Goal: Task Accomplishment & Management: Manage account settings

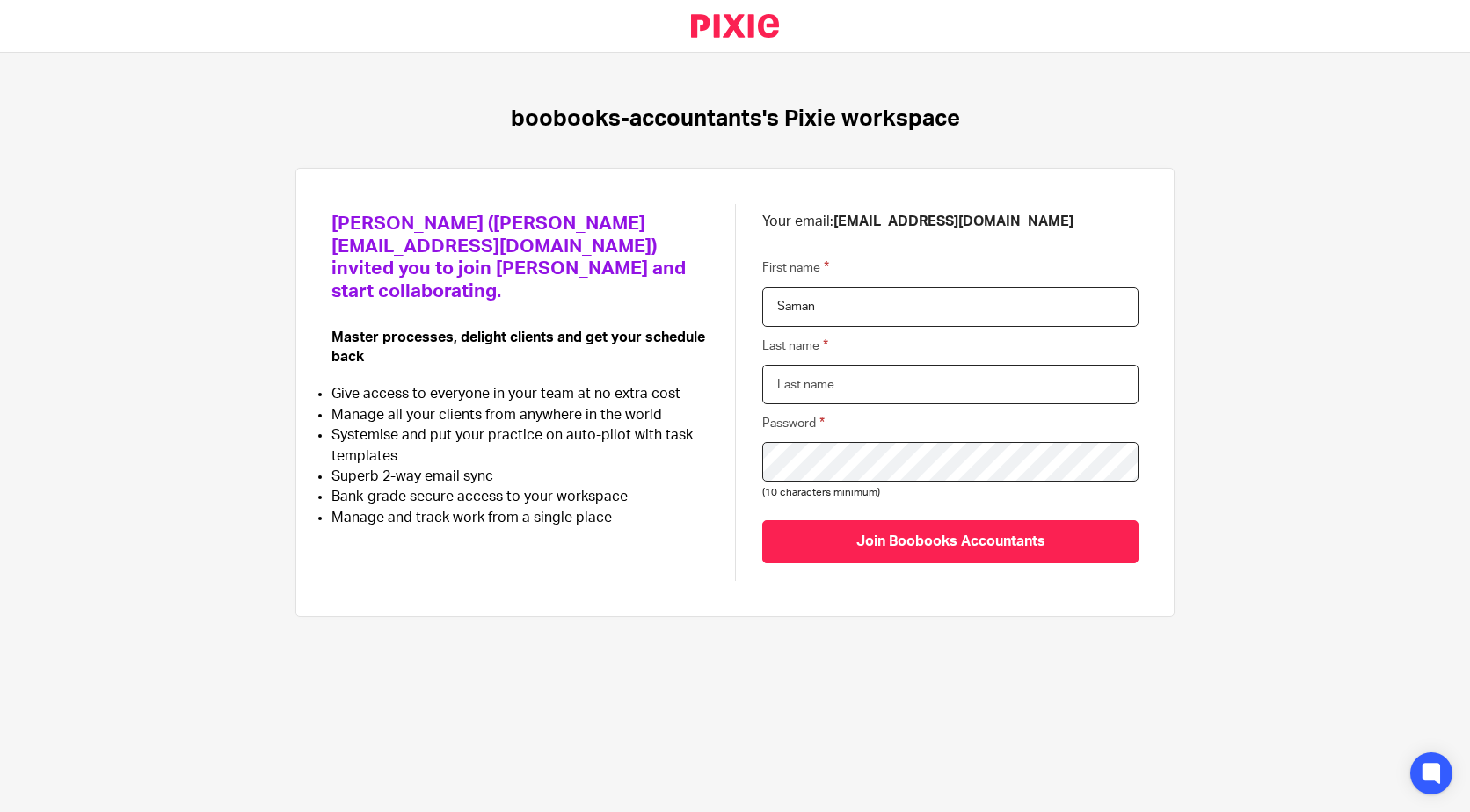
click at [851, 378] on input "Last name" at bounding box center [950, 384] width 377 height 40
type input "Rauf"
click at [0, 811] on com-1password-button at bounding box center [0, 812] width 0 height 0
click at [914, 617] on div "boobooks-accountants's Pixie workspace Wajeeha Ali (wajeeha@boobooks.com) invit…" at bounding box center [735, 370] width 1470 height 635
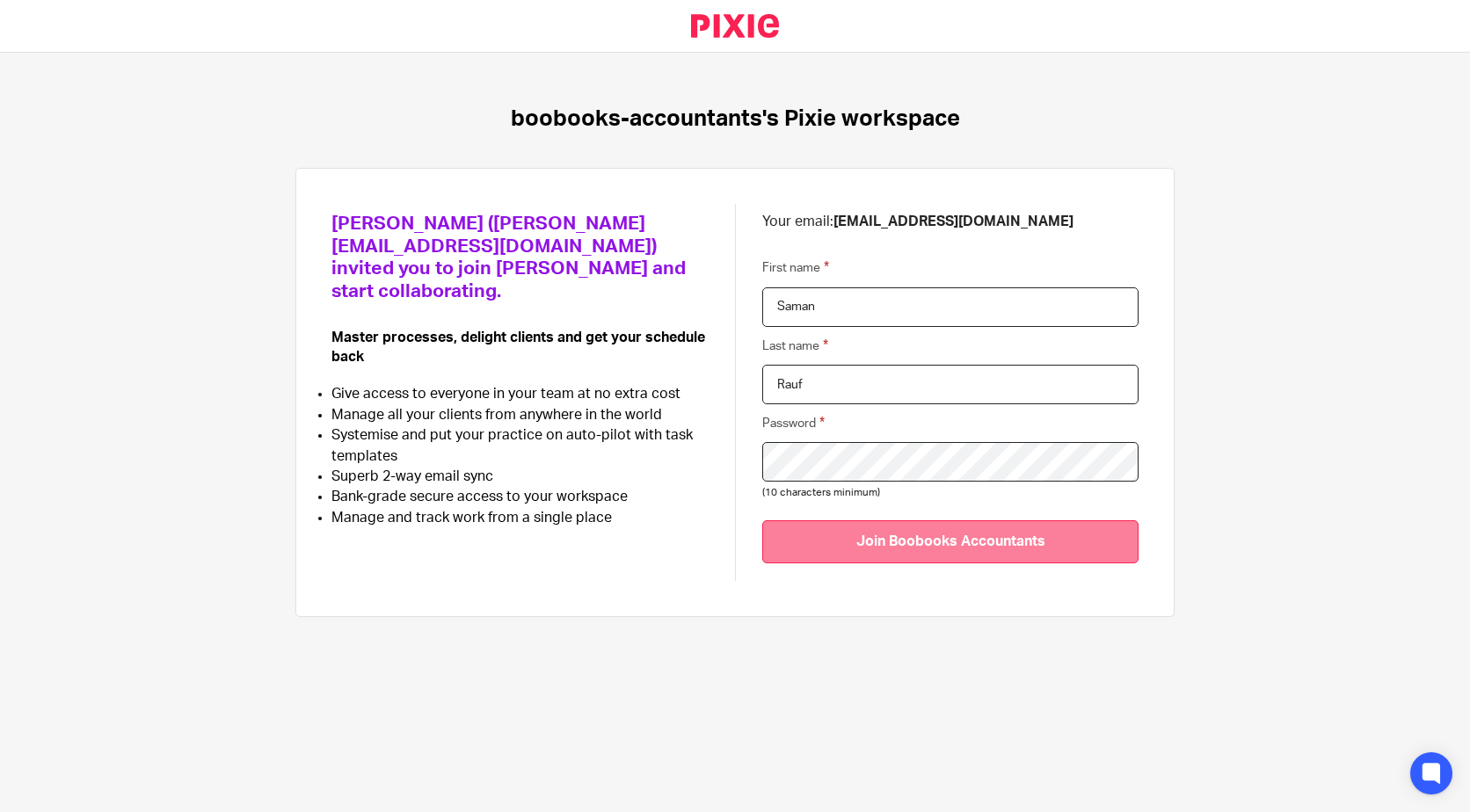
click at [921, 550] on input "Join Boobooks Accountants" at bounding box center [950, 542] width 377 height 43
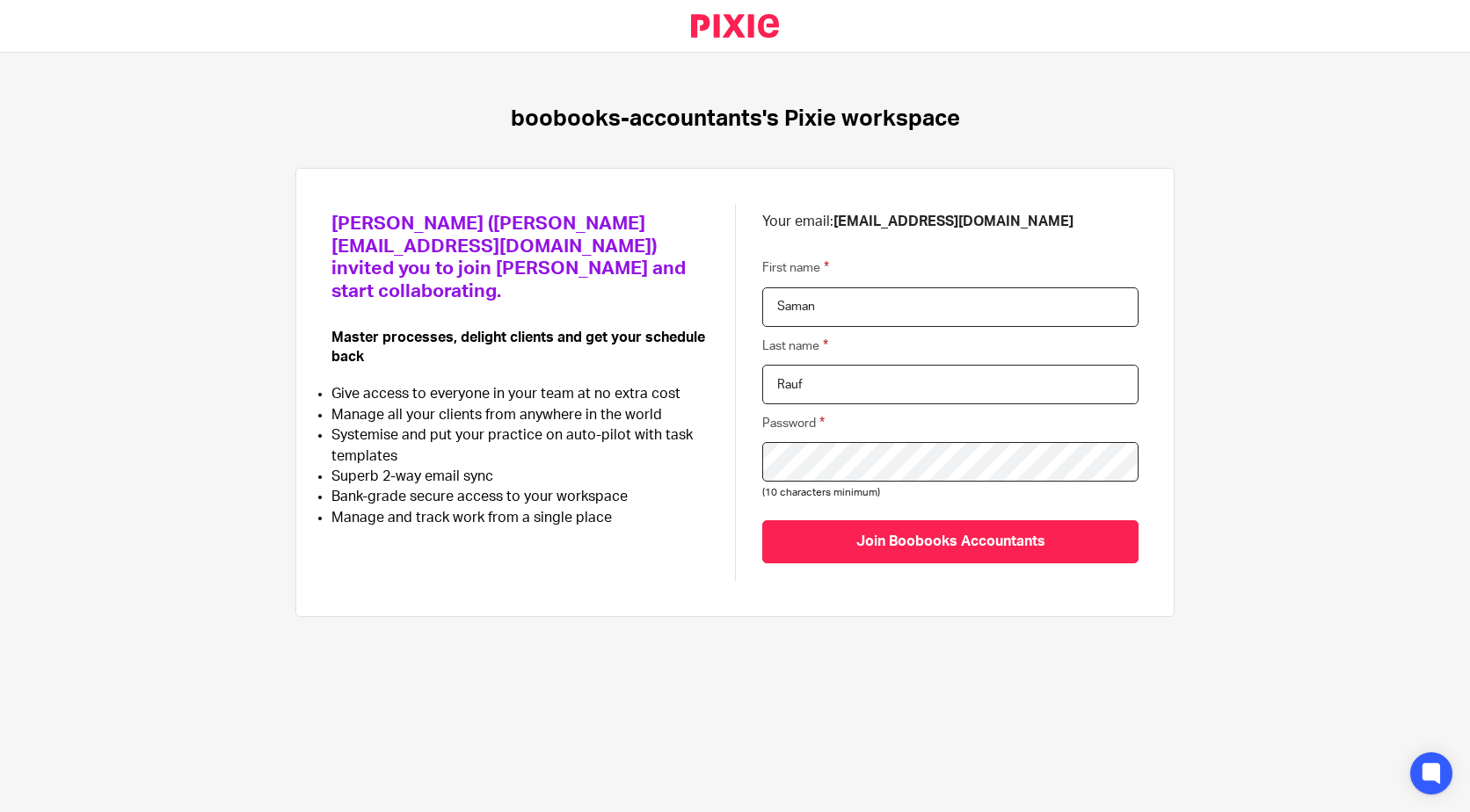
click at [703, 534] on div "Wajeeha Ali (wajeeha@boobooks.com) invited you to join Pixie and start collabor…" at bounding box center [735, 392] width 807 height 377
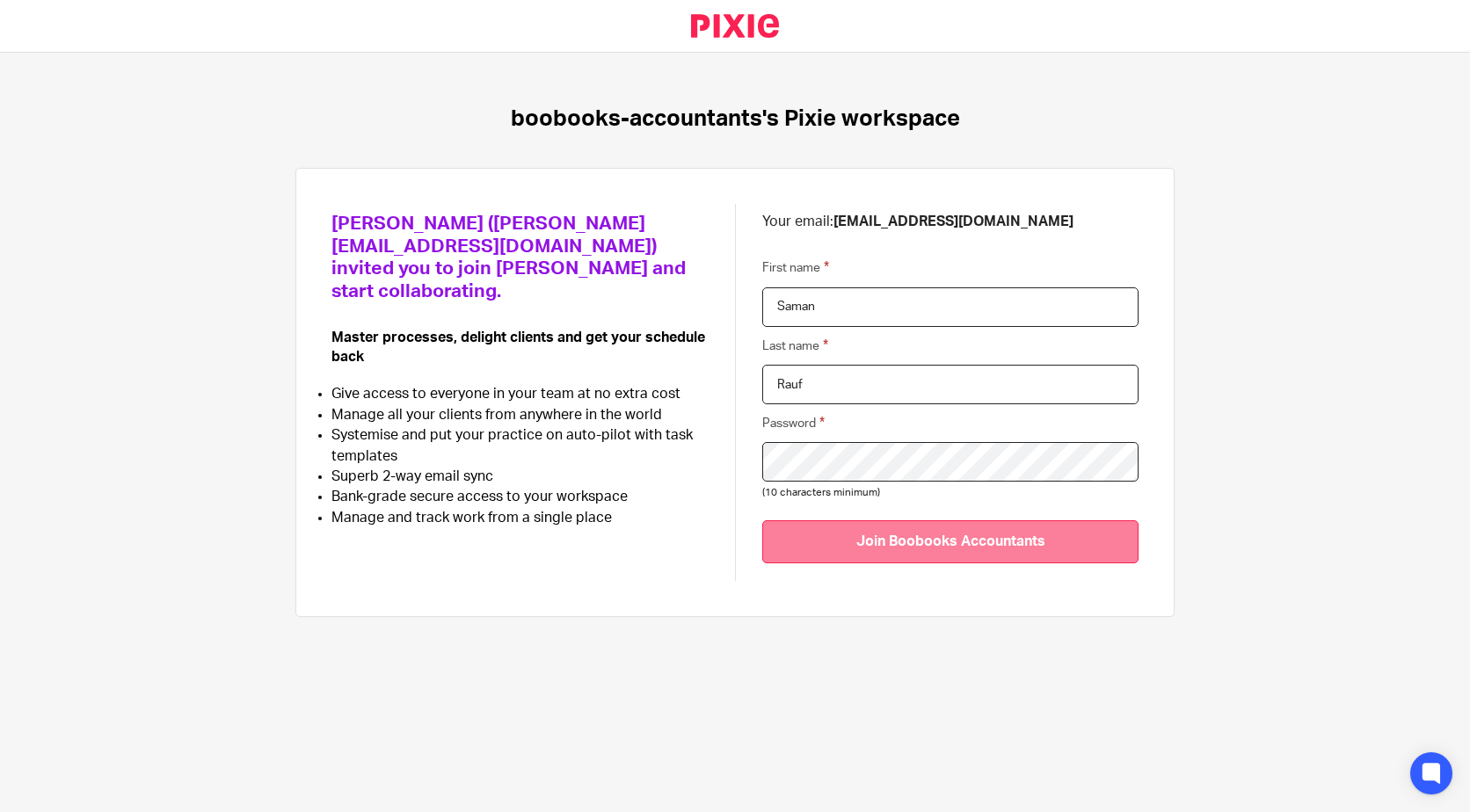
click at [872, 544] on input "Join Boobooks Accountants" at bounding box center [950, 542] width 377 height 43
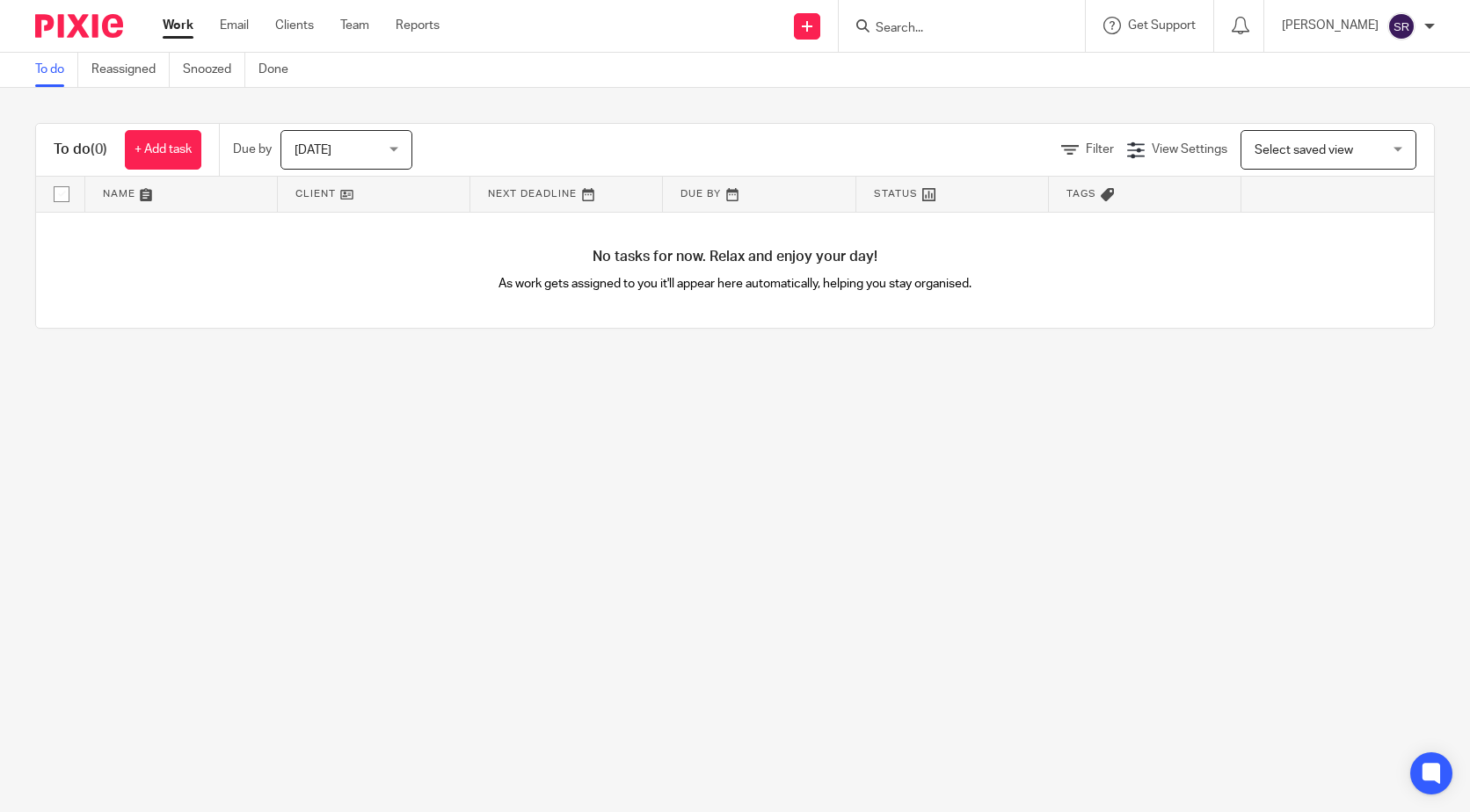
click at [534, 510] on main "To do Reassigned Snoozed Done To do (0) + Add task Due by Today Today Today Tom…" at bounding box center [735, 406] width 1470 height 812
click at [386, 156] on span "[DATE]" at bounding box center [340, 149] width 93 height 37
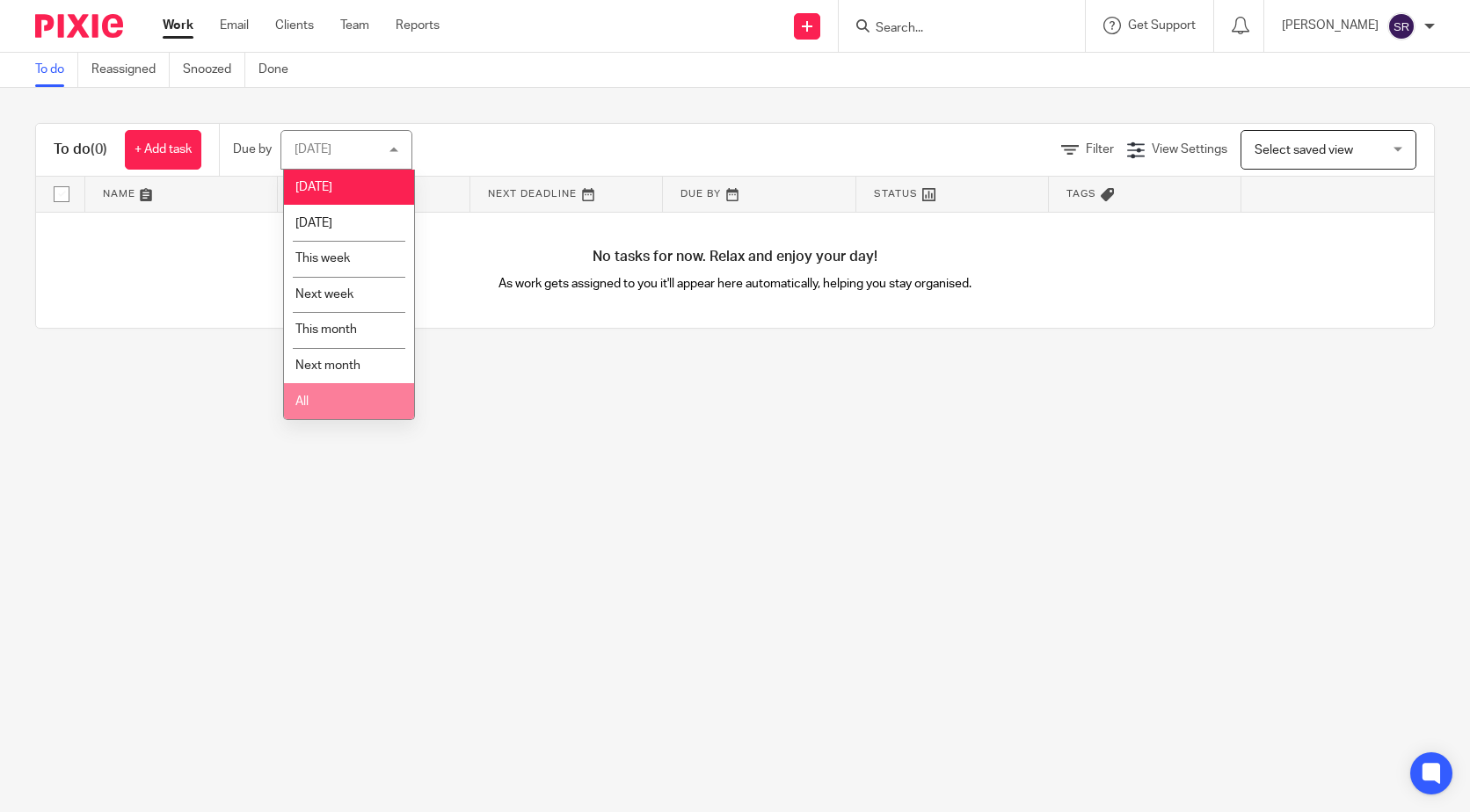
click at [340, 397] on li "All" at bounding box center [349, 401] width 130 height 36
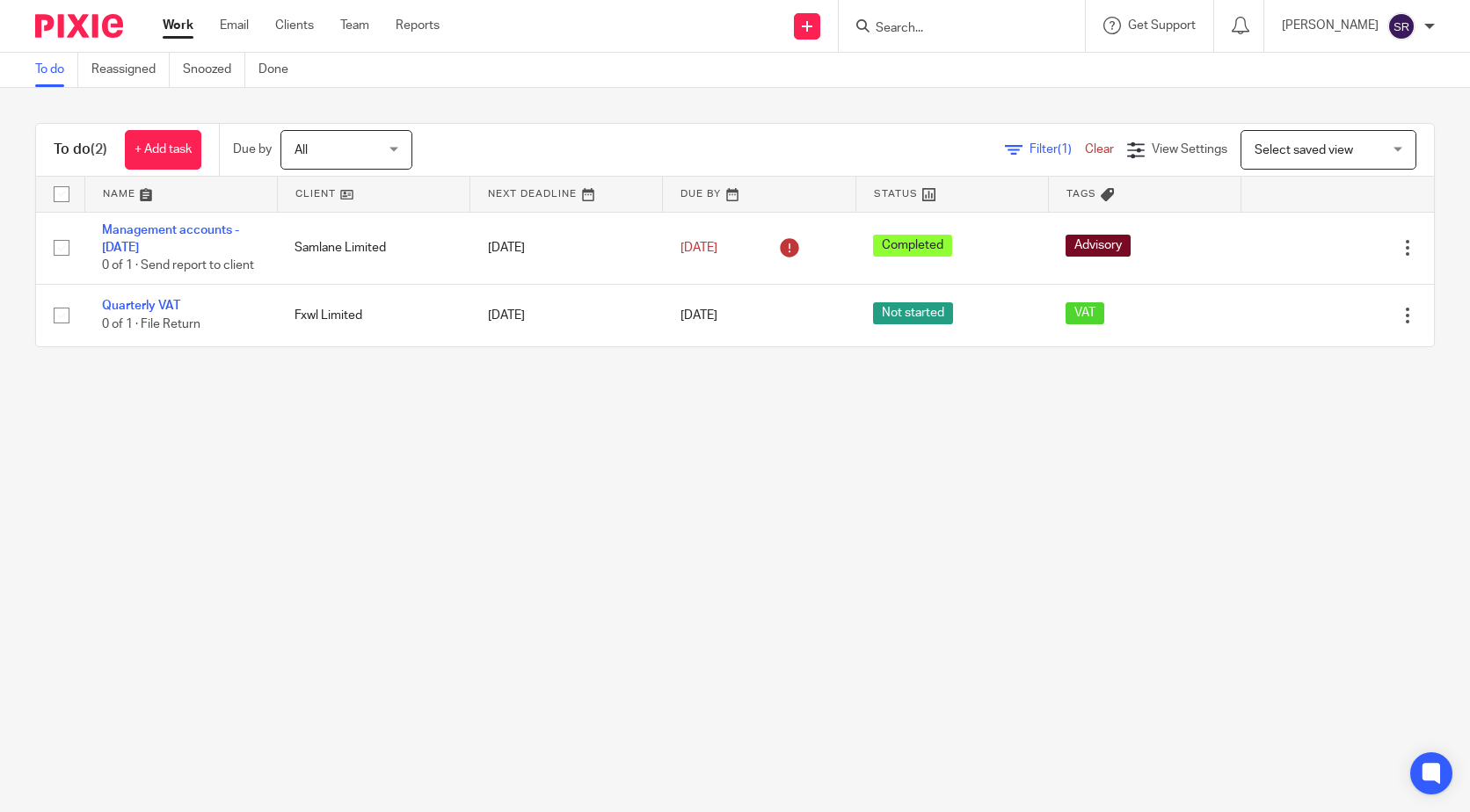
click at [674, 454] on main "To do Reassigned Snoozed Done To do (2) + Add task Due by All All Today Tomorro…" at bounding box center [735, 406] width 1470 height 812
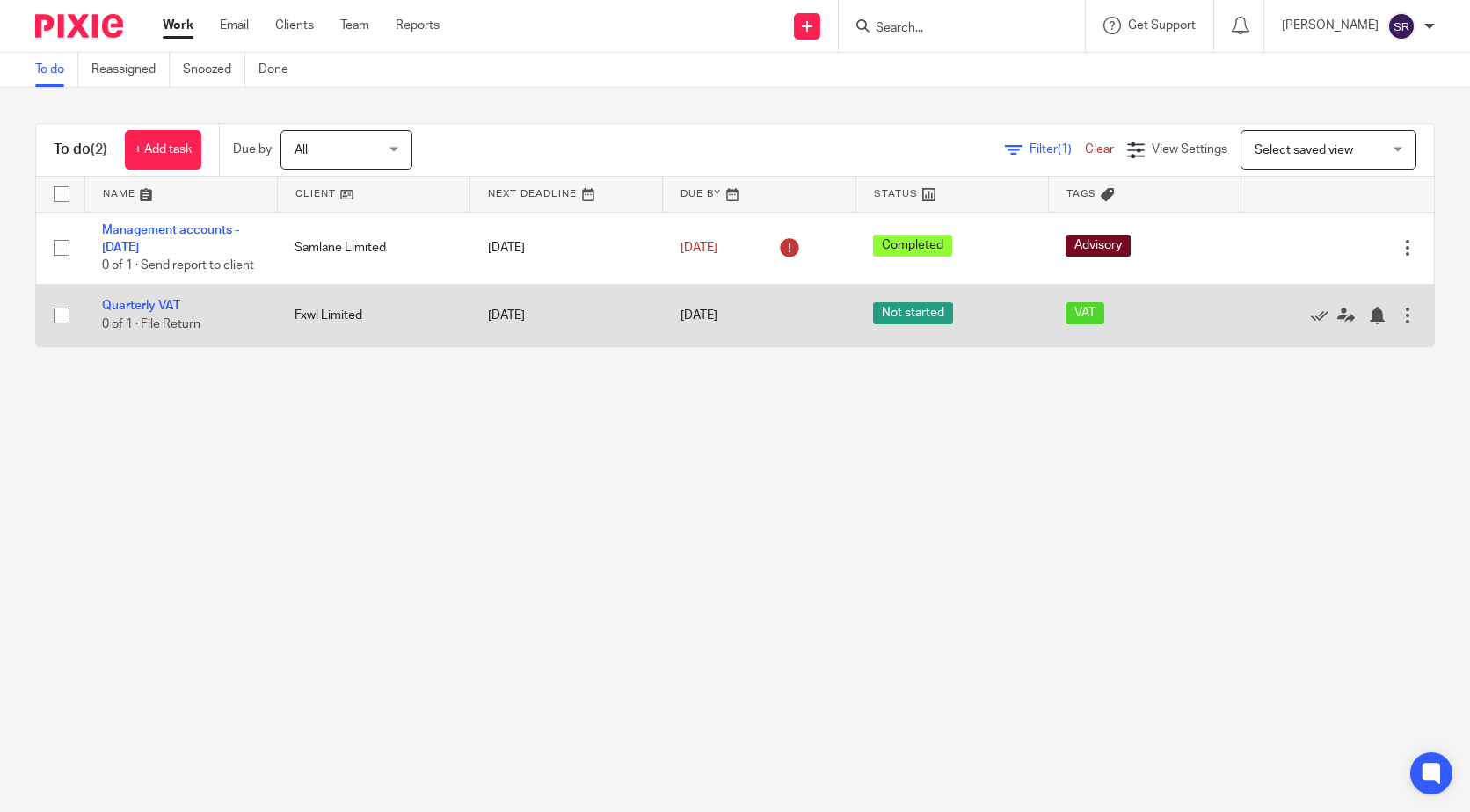
click at [615, 314] on td "[DATE]" at bounding box center [567, 314] width 193 height 62
click at [130, 307] on link "Quarterly VAT" at bounding box center [141, 306] width 78 height 13
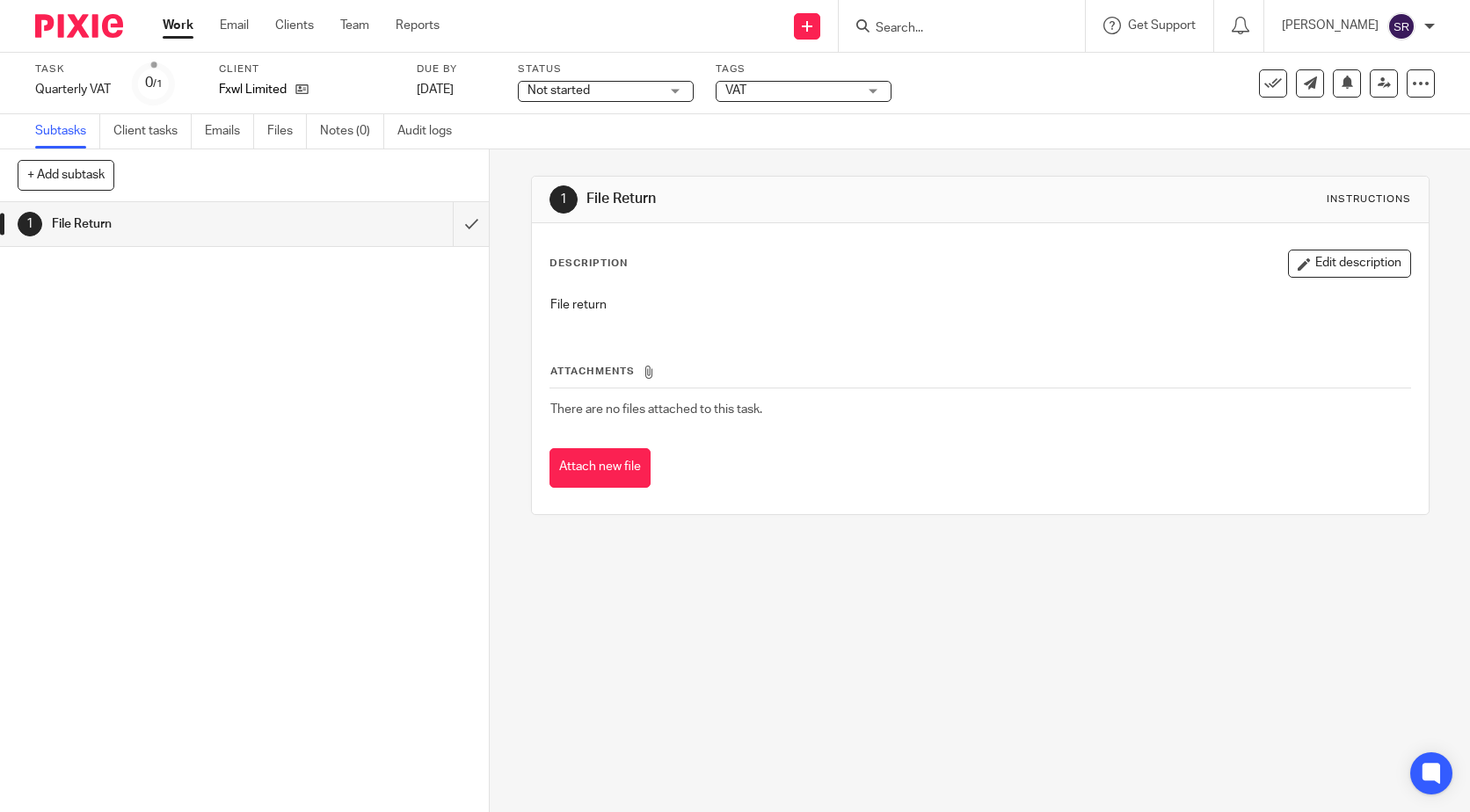
click at [585, 91] on span "Not started" at bounding box center [558, 91] width 62 height 13
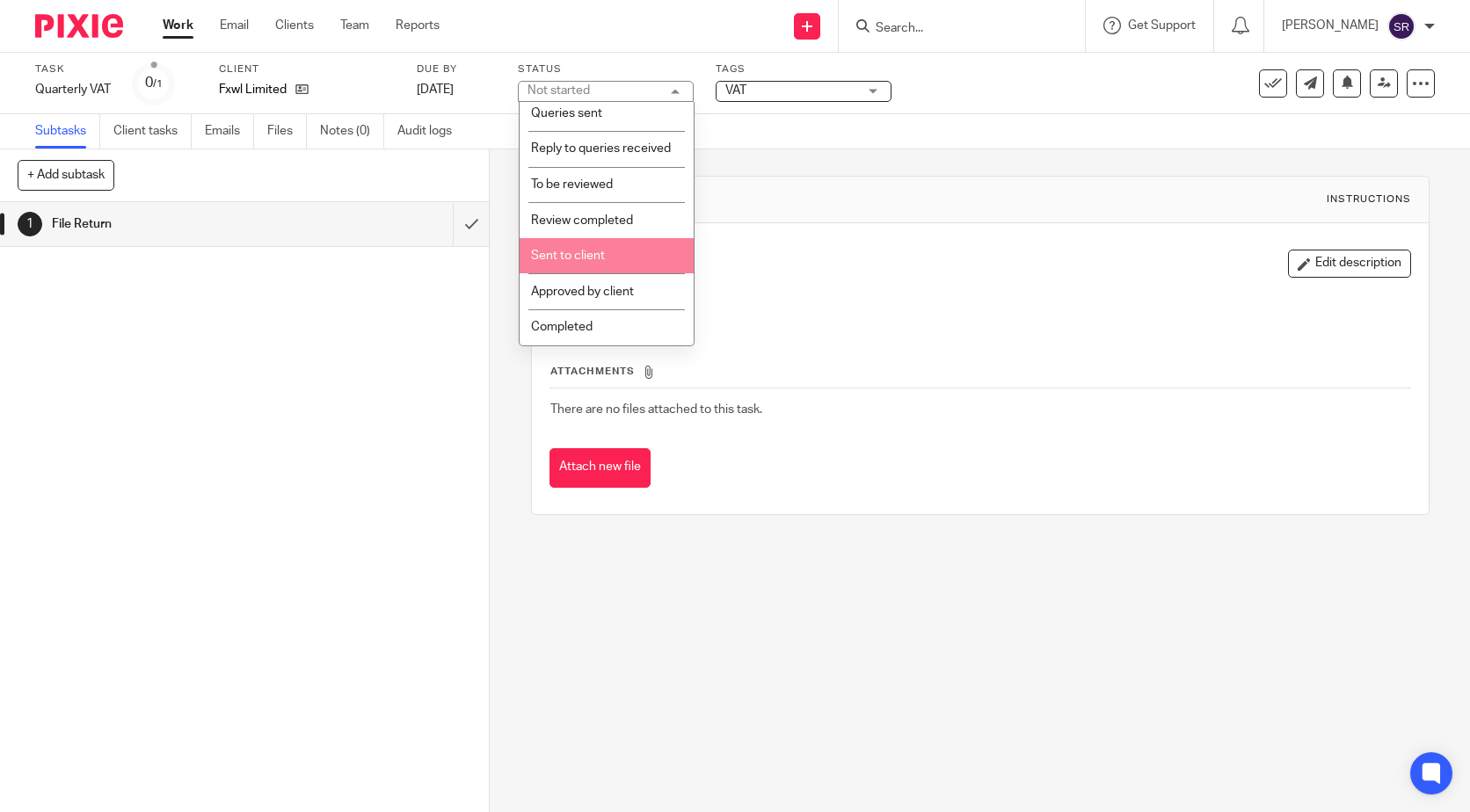
scroll to position [274, 0]
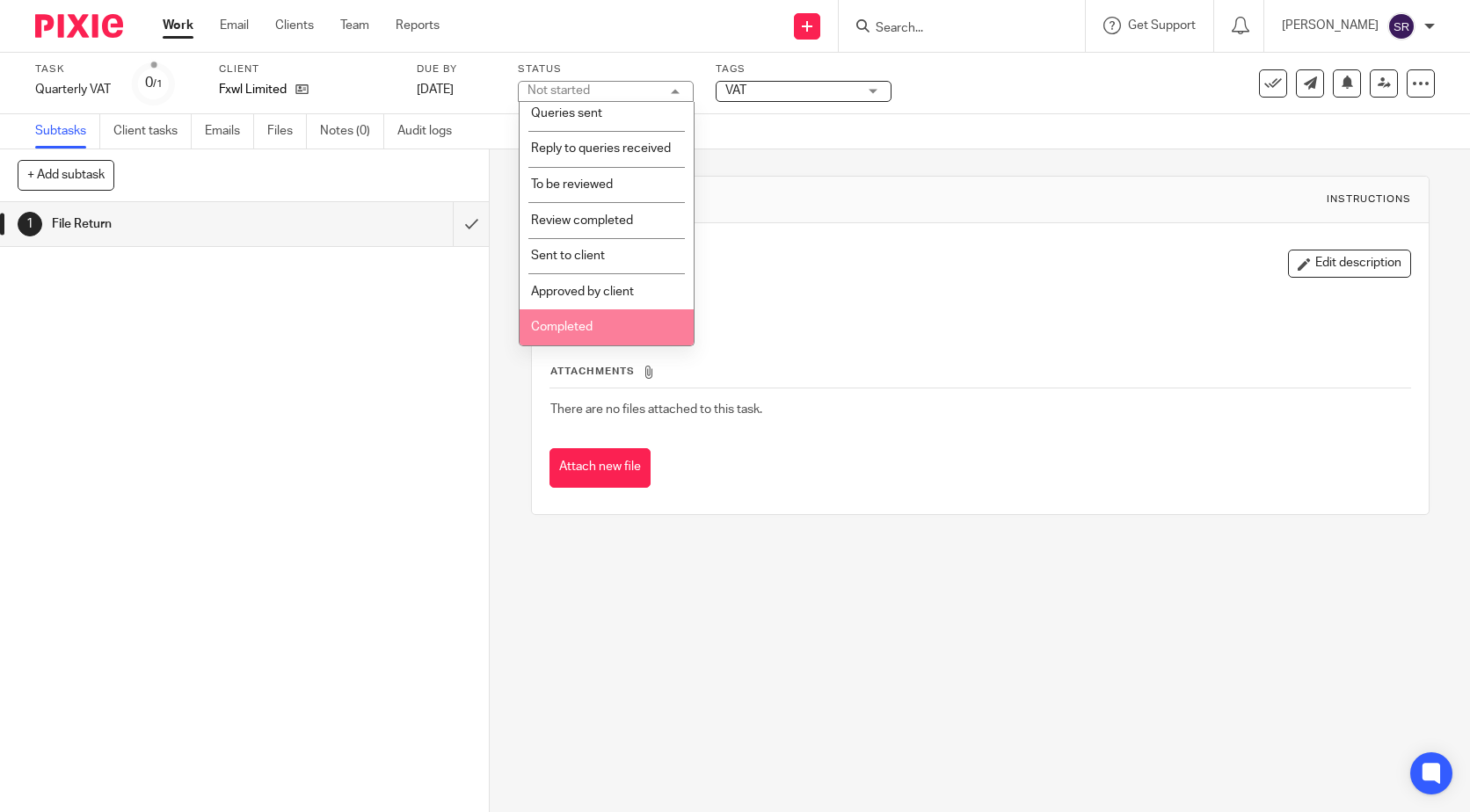
click at [579, 330] on span "Completed" at bounding box center [561, 327] width 61 height 13
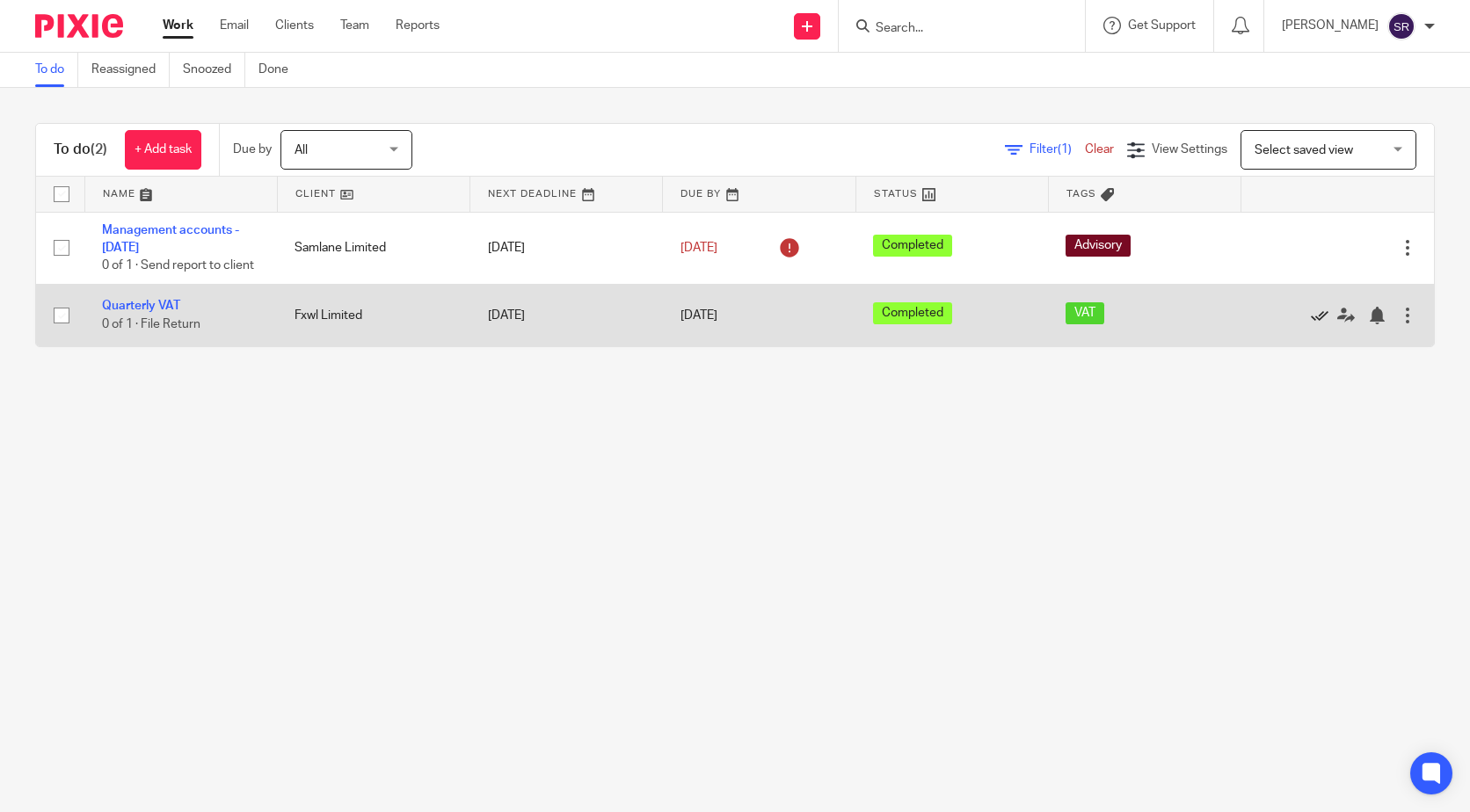
click at [1311, 314] on icon at bounding box center [1320, 316] width 18 height 18
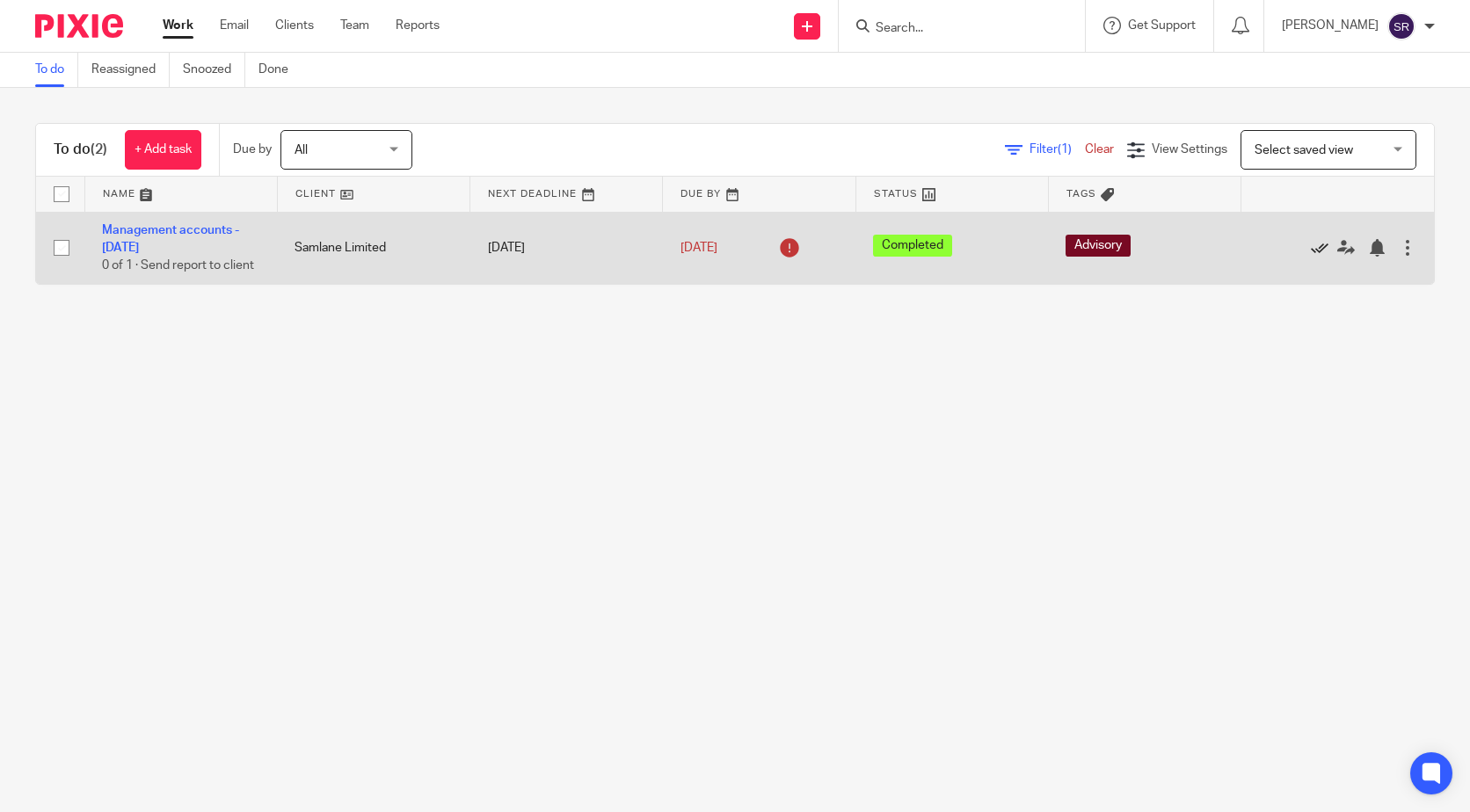
click at [1311, 248] on icon at bounding box center [1320, 248] width 18 height 18
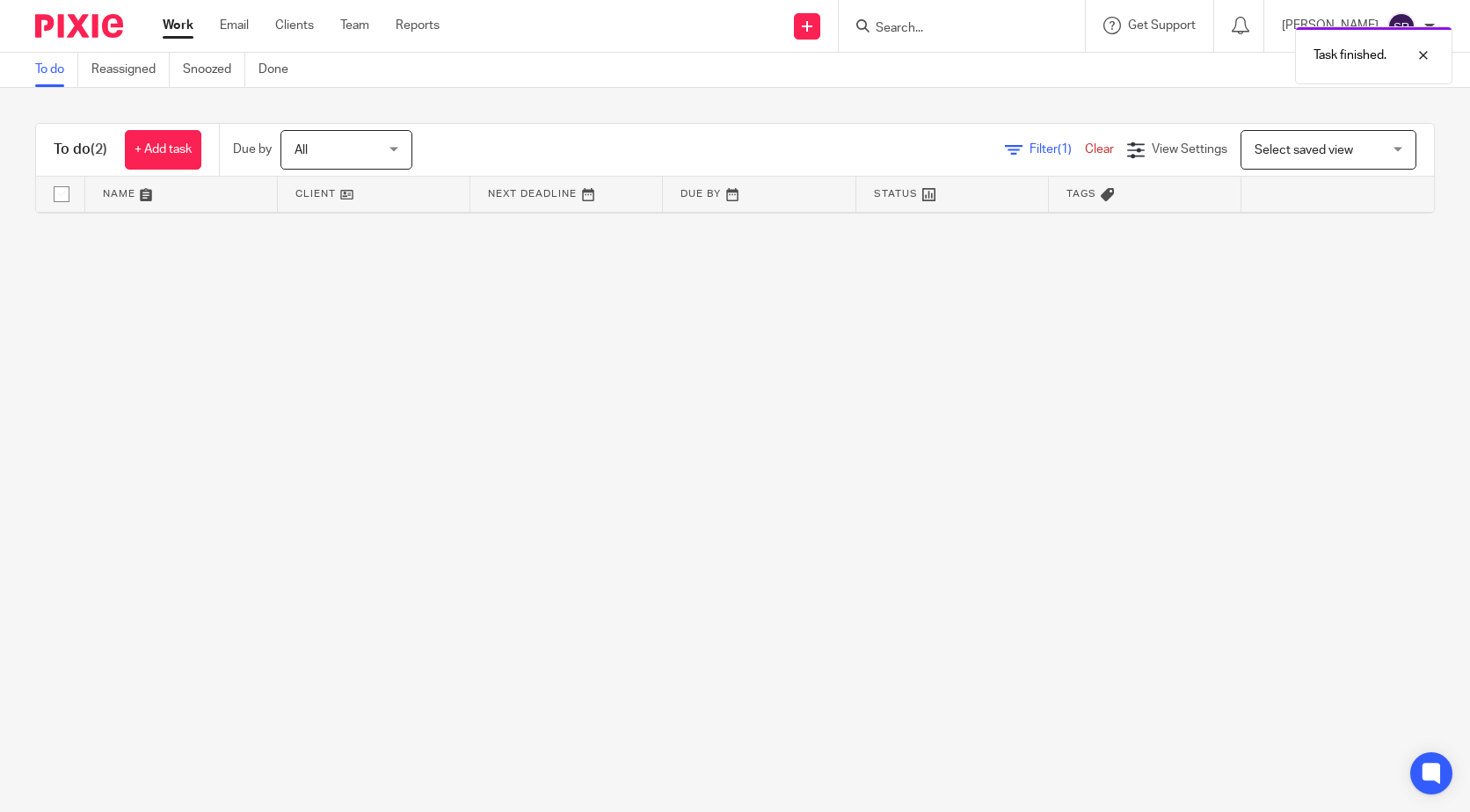
click at [1015, 479] on main "To do Reassigned Snoozed Done To do (2) + Add task Due by All All Today Tomorro…" at bounding box center [735, 406] width 1470 height 812
click at [1118, 517] on main "To do Reassigned Snoozed Done To do (2) + Add task Due by All All Today Tomorro…" at bounding box center [735, 406] width 1470 height 812
click at [349, 149] on span "All" at bounding box center [340, 149] width 93 height 37
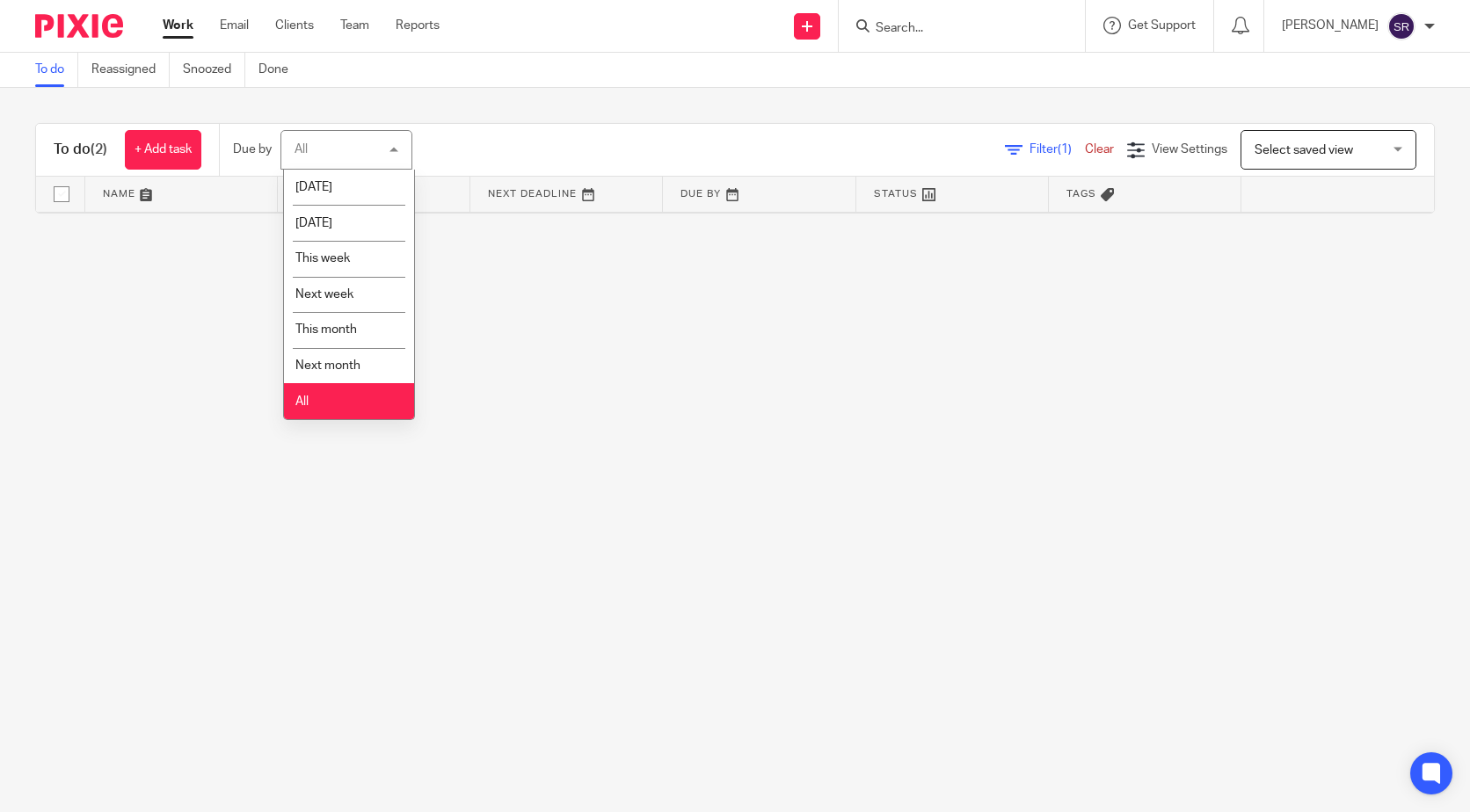
click at [337, 392] on li "All" at bounding box center [349, 401] width 130 height 36
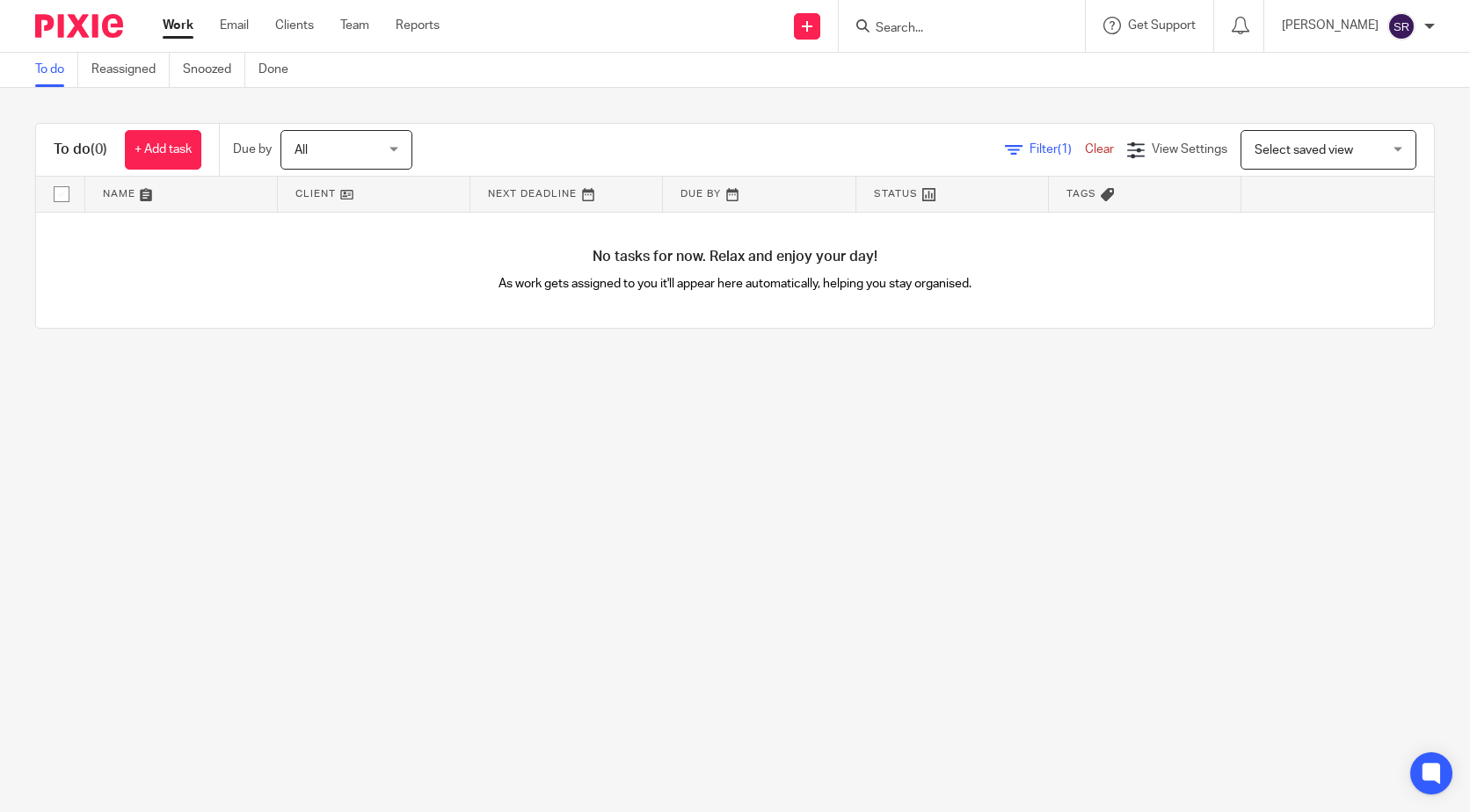
click at [768, 361] on div "To do (0) + Add task Due by All All Today Tomorrow This week Next week This mon…" at bounding box center [735, 226] width 1470 height 275
drag, startPoint x: 559, startPoint y: 536, endPoint x: 522, endPoint y: 539, distance: 37.1
click at [555, 537] on main "To do Reassigned Snoozed Done To do (0) + Add task Due by All All Today Tomorro…" at bounding box center [735, 406] width 1470 height 812
click at [348, 517] on main "To do Reassigned Snoozed Done To do (0) + Add task Due by All All Today Tomorro…" at bounding box center [735, 406] width 1470 height 812
click at [135, 202] on link at bounding box center [181, 194] width 192 height 35
